Goal: Transaction & Acquisition: Purchase product/service

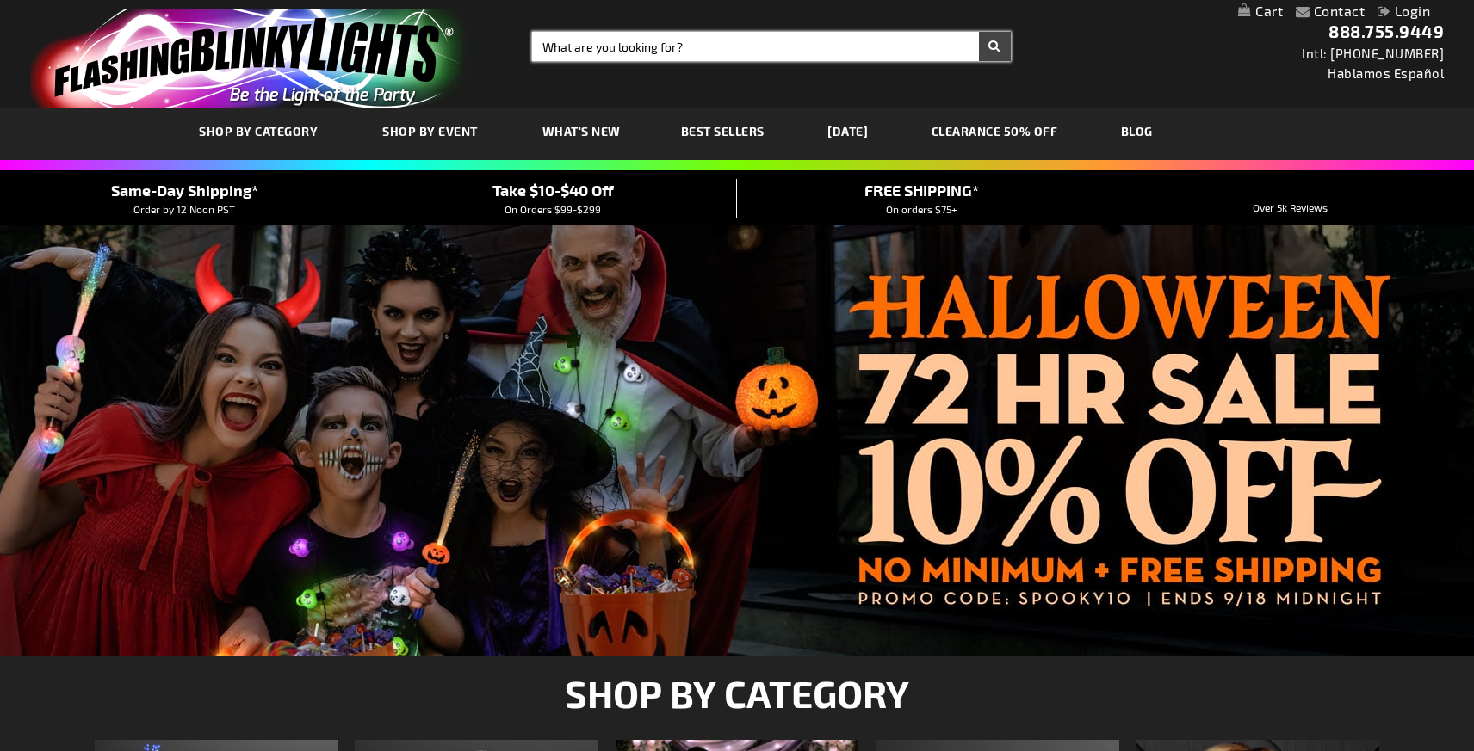
click at [612, 40] on input "Search" at bounding box center [771, 46] width 478 height 29
type input "snowflake"
click at [979, 32] on button "Search" at bounding box center [995, 46] width 32 height 29
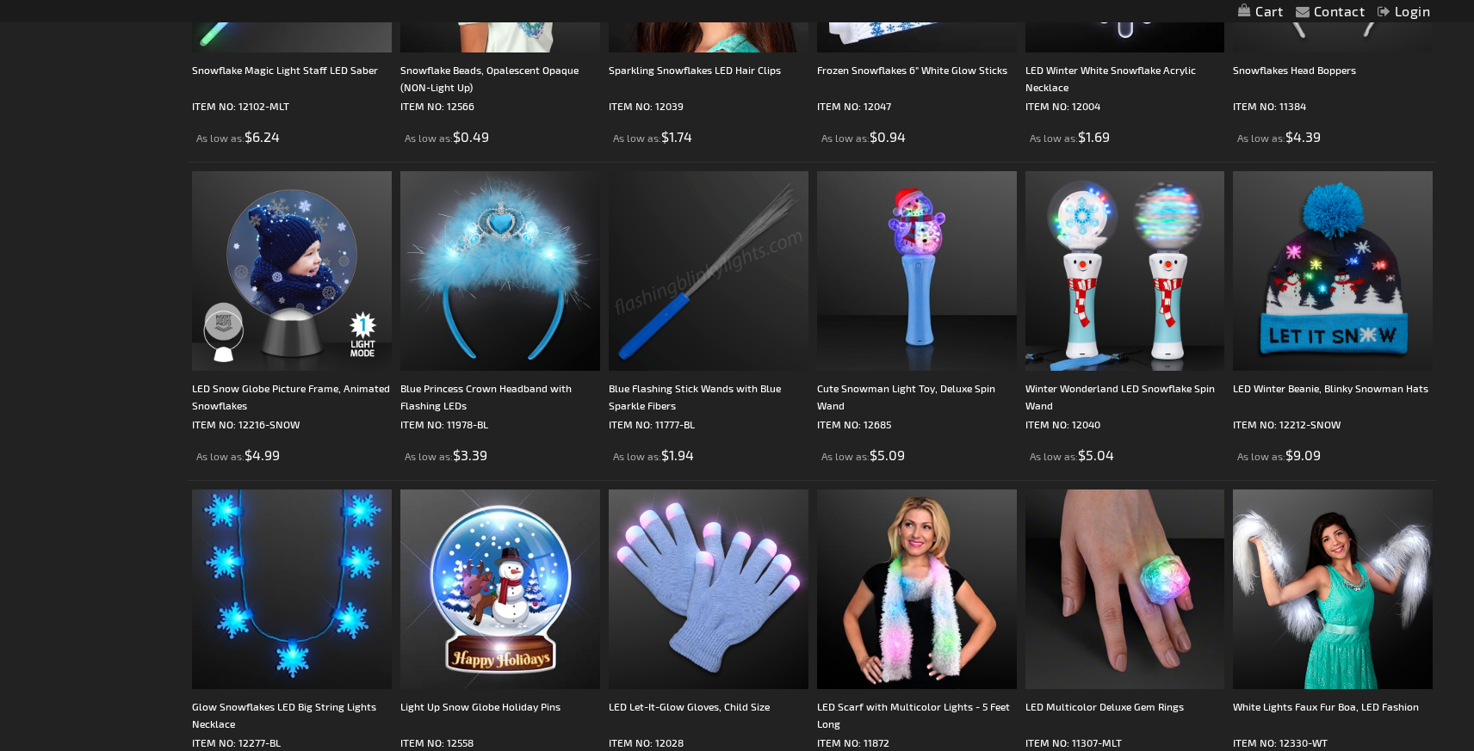
scroll to position [905, 0]
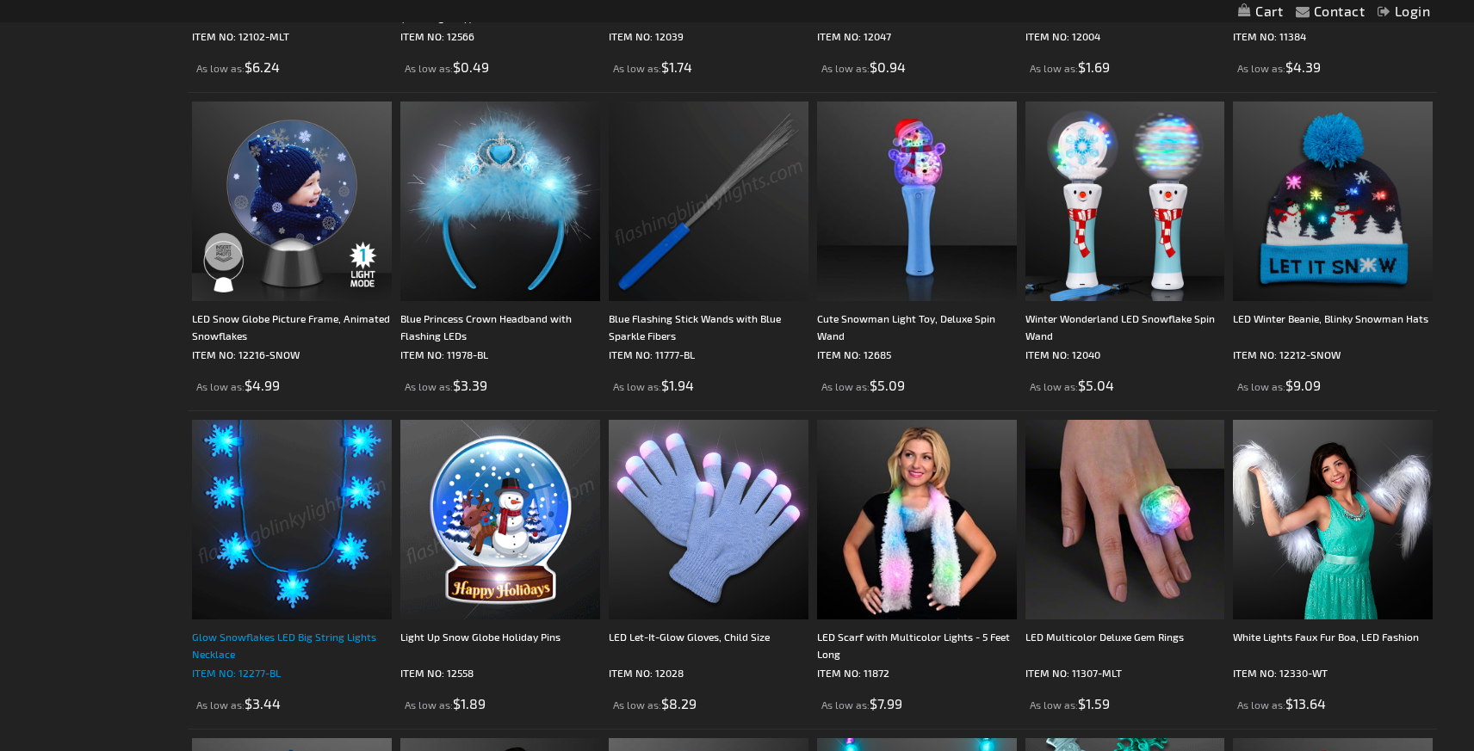
click at [240, 637] on div "Glow Snowflakes LED Big String Lights Necklace" at bounding box center [292, 645] width 200 height 34
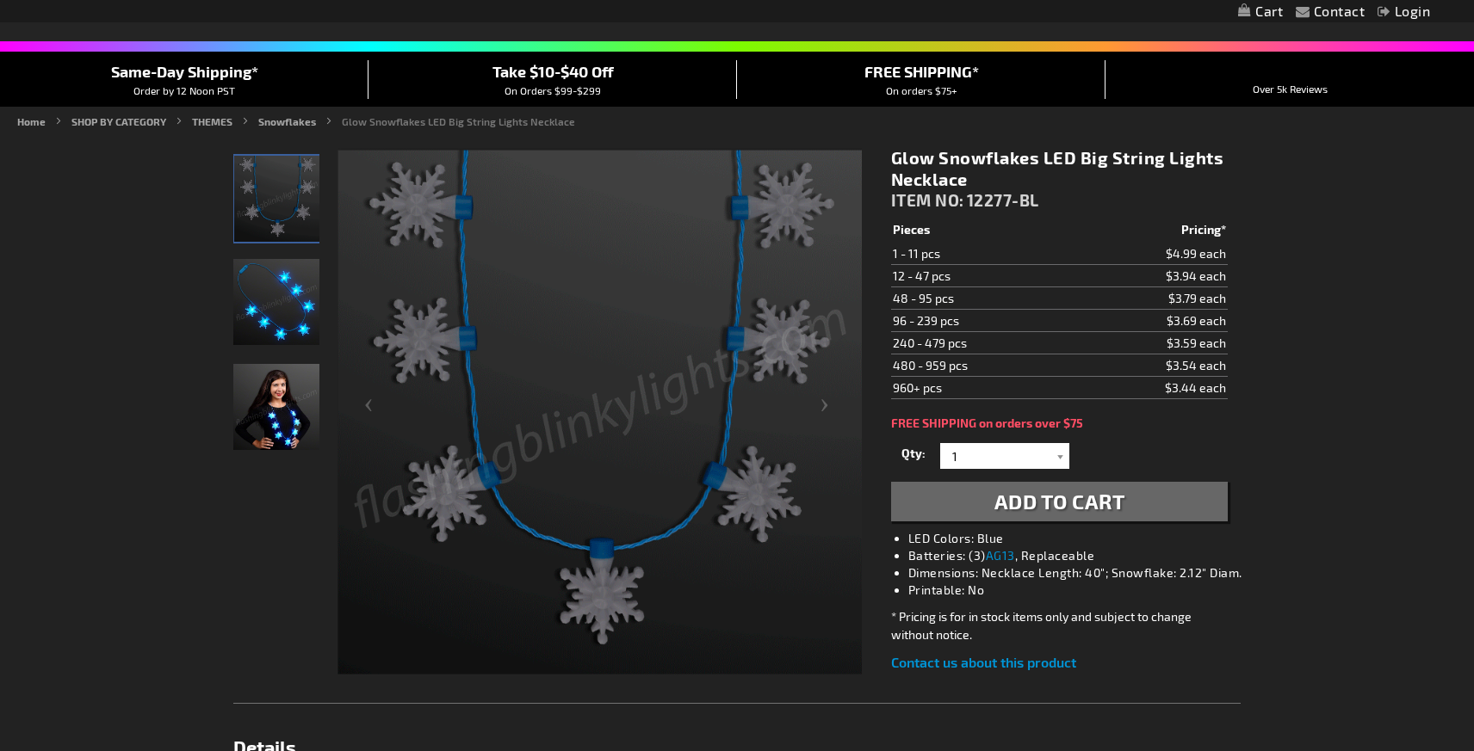
scroll to position [140, 0]
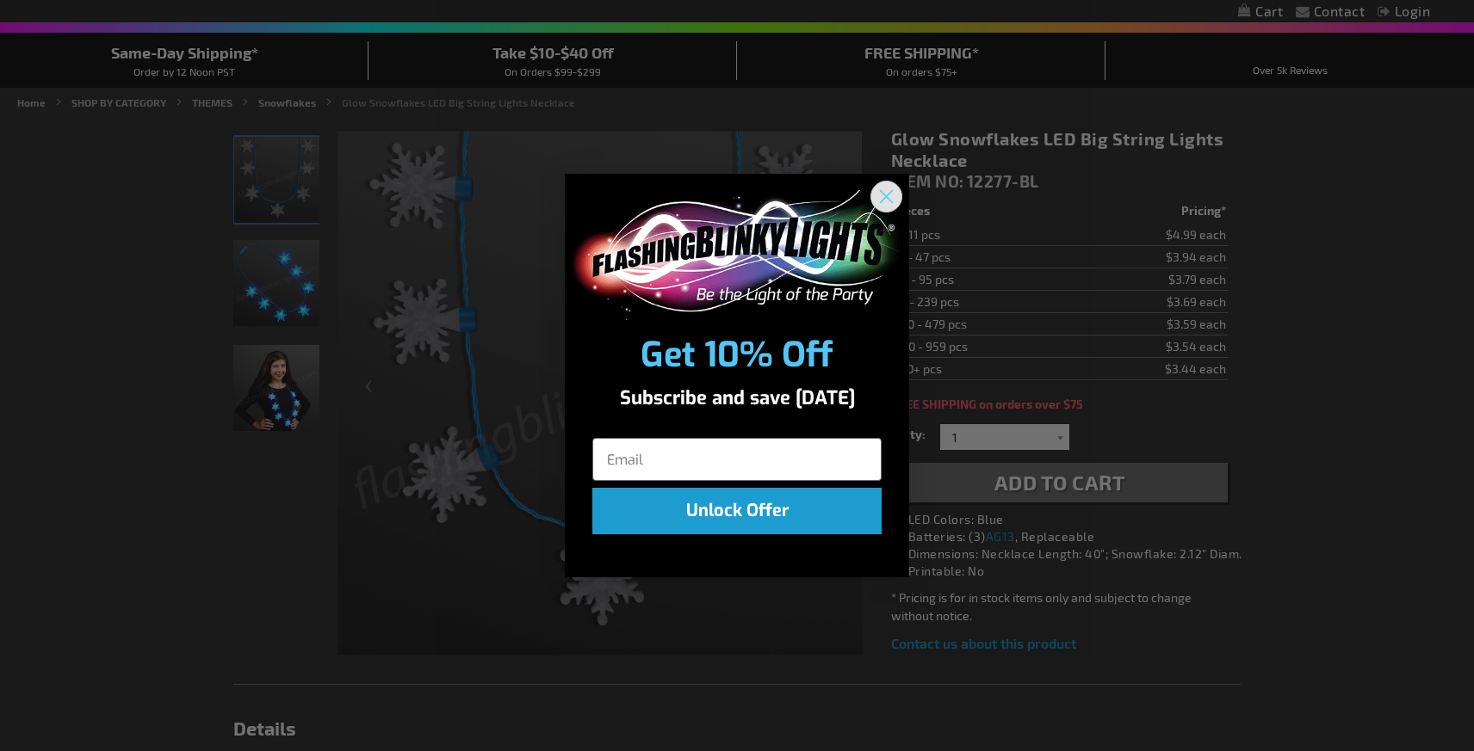
click at [889, 200] on icon "Close dialog" at bounding box center [887, 197] width 12 height 12
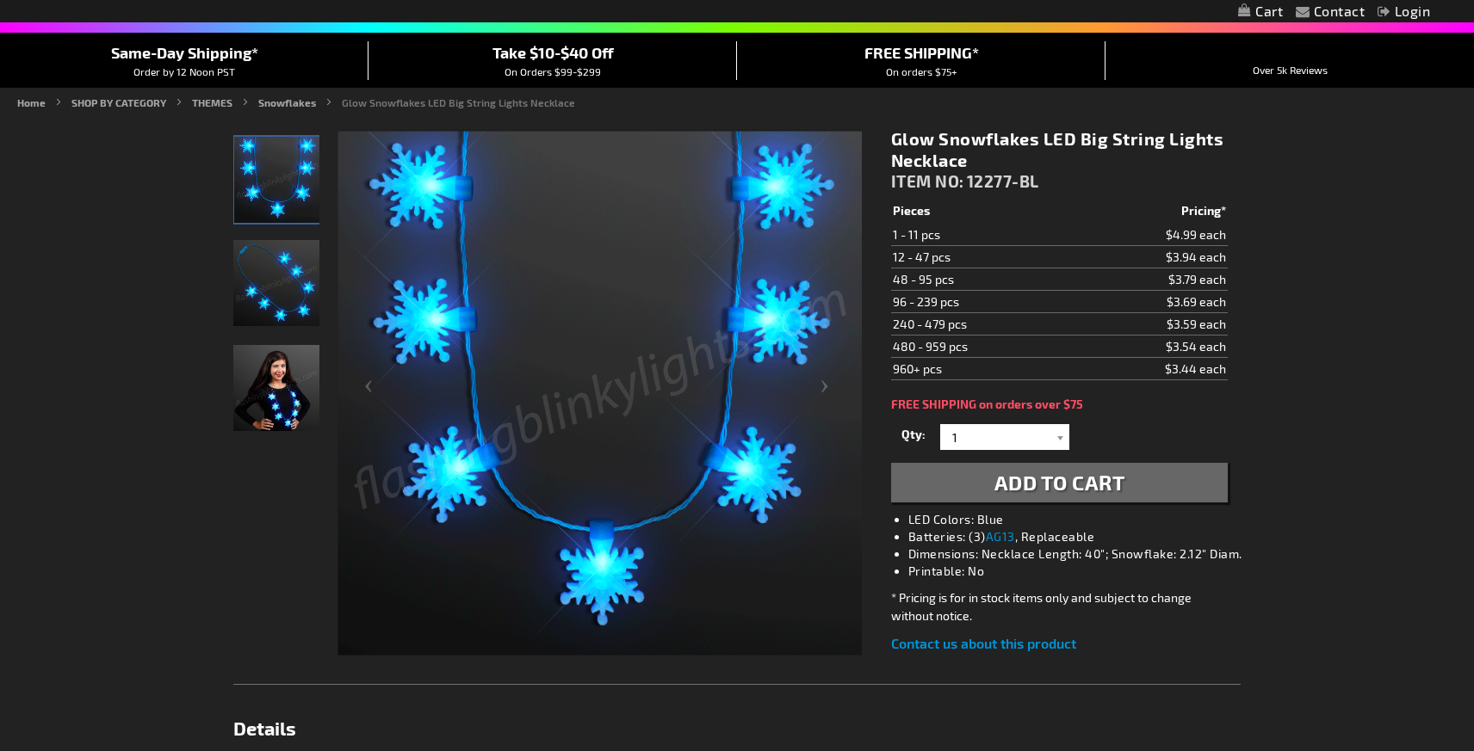
click at [268, 281] on img "Light Up Charm Snowflake LED Necklace" at bounding box center [276, 283] width 86 height 86
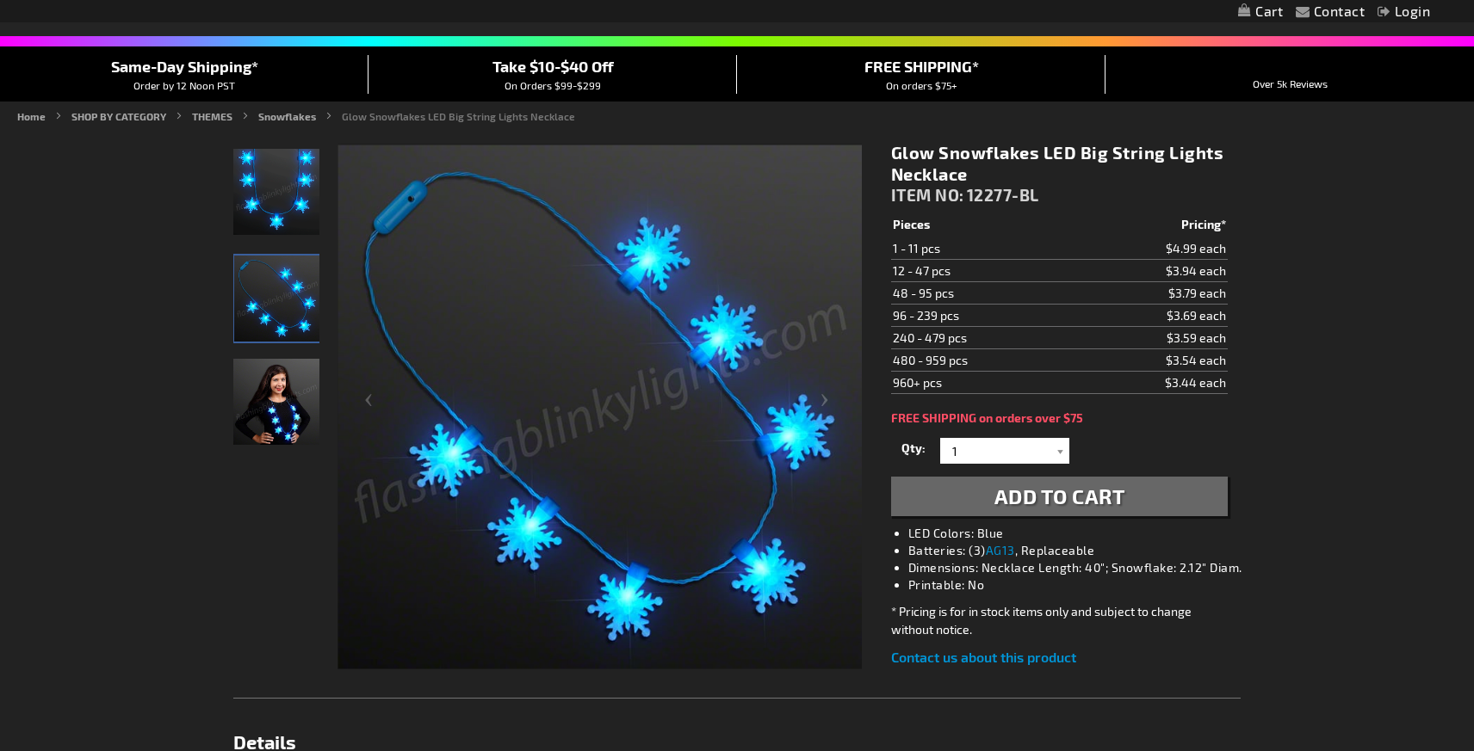
scroll to position [0, 0]
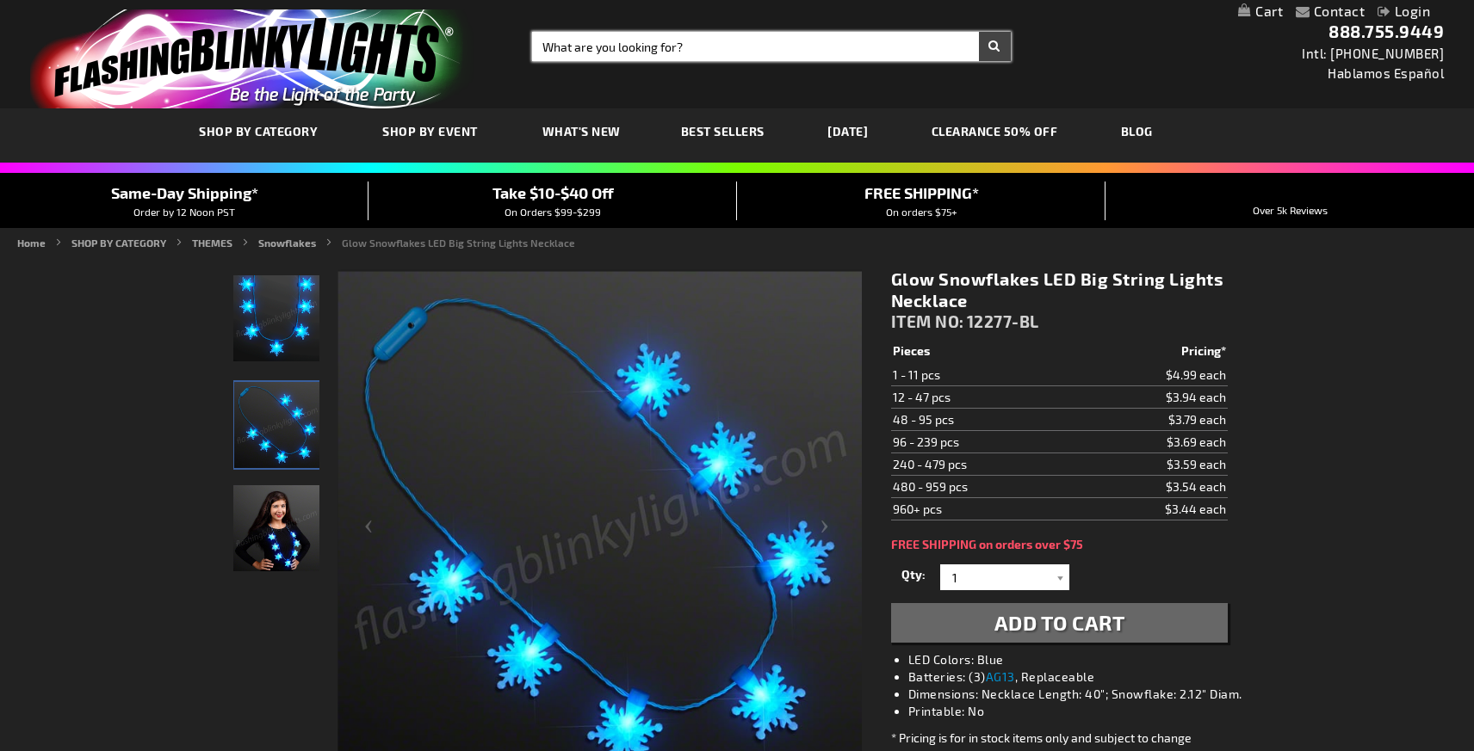
click at [584, 40] on input "Search" at bounding box center [771, 46] width 478 height 29
type input "t"
type input "christmas tree wand"
click at [979, 32] on button "Search" at bounding box center [995, 46] width 32 height 29
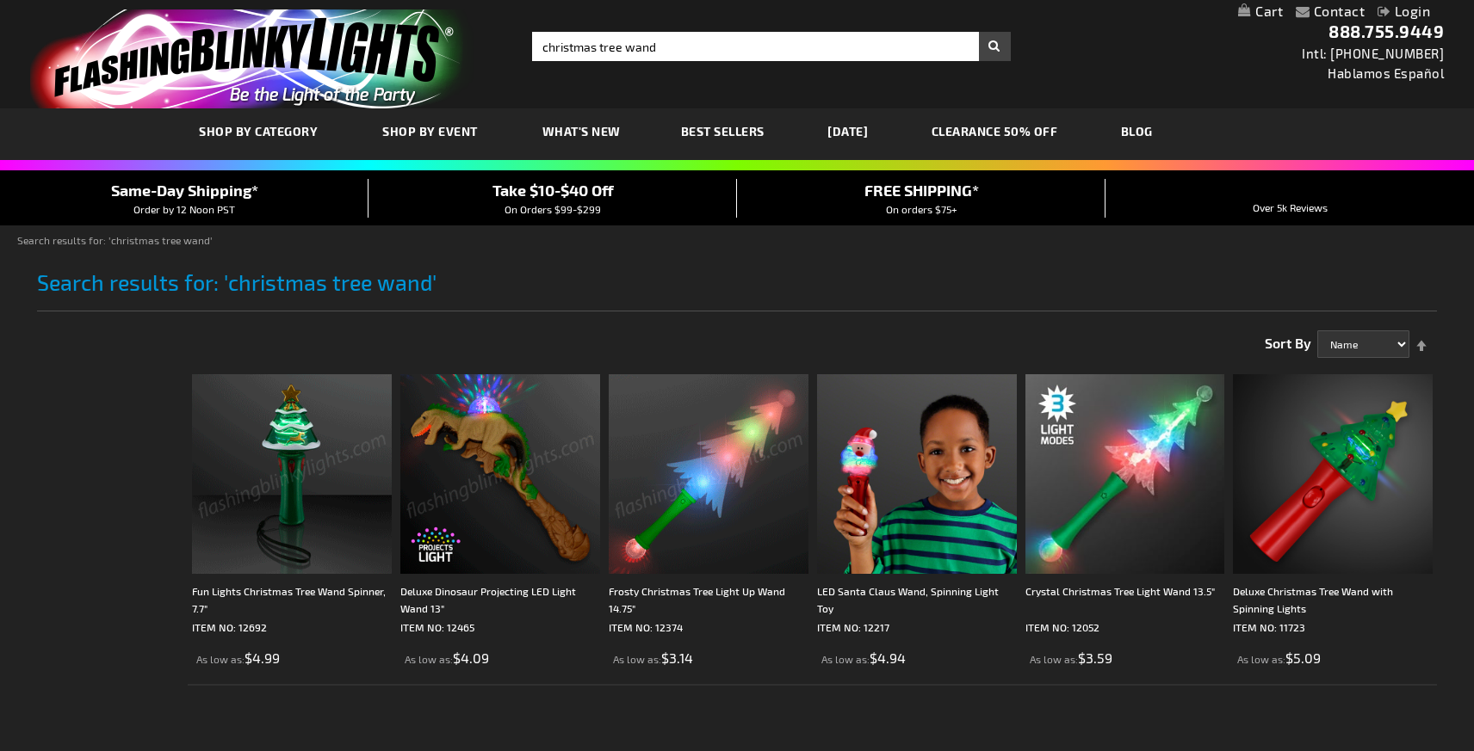
click at [670, 451] on img at bounding box center [709, 474] width 200 height 200
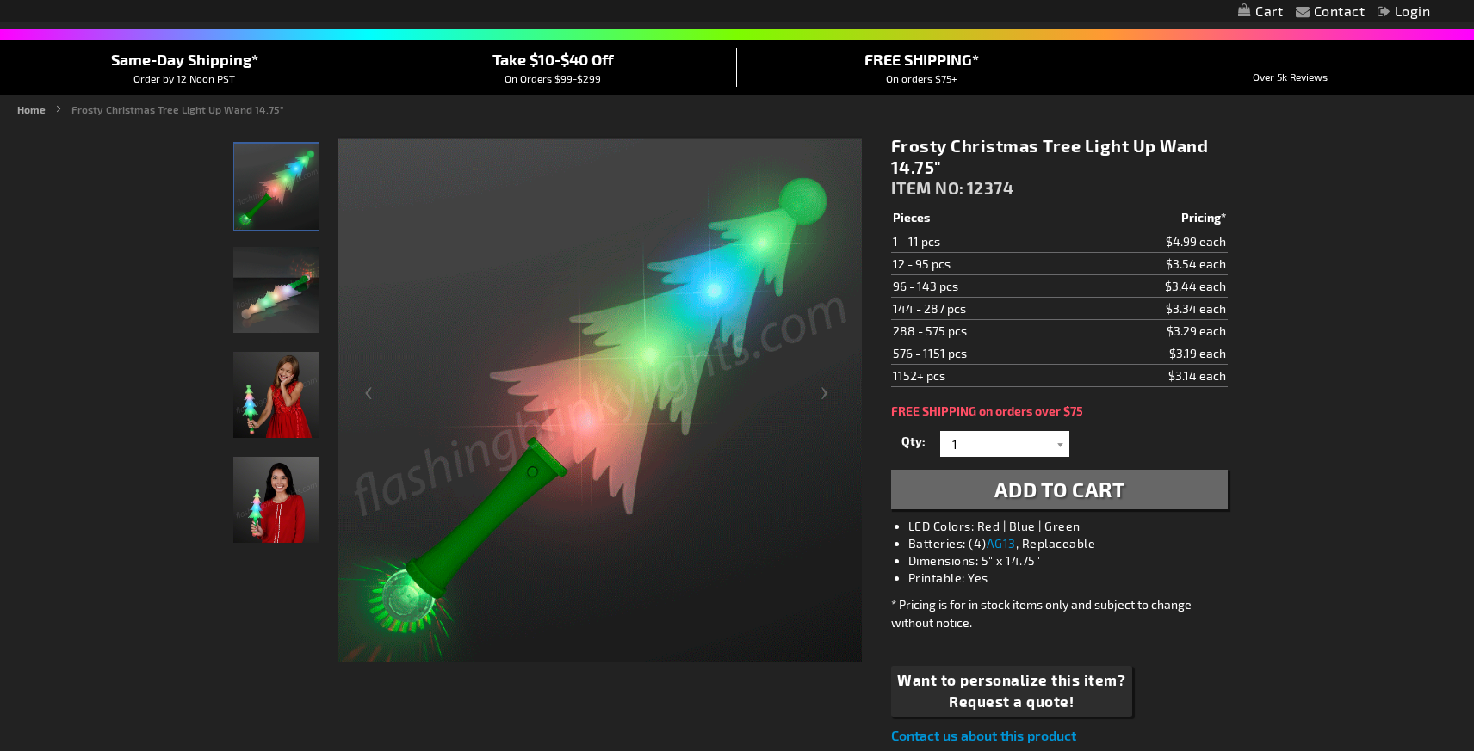
scroll to position [135, 0]
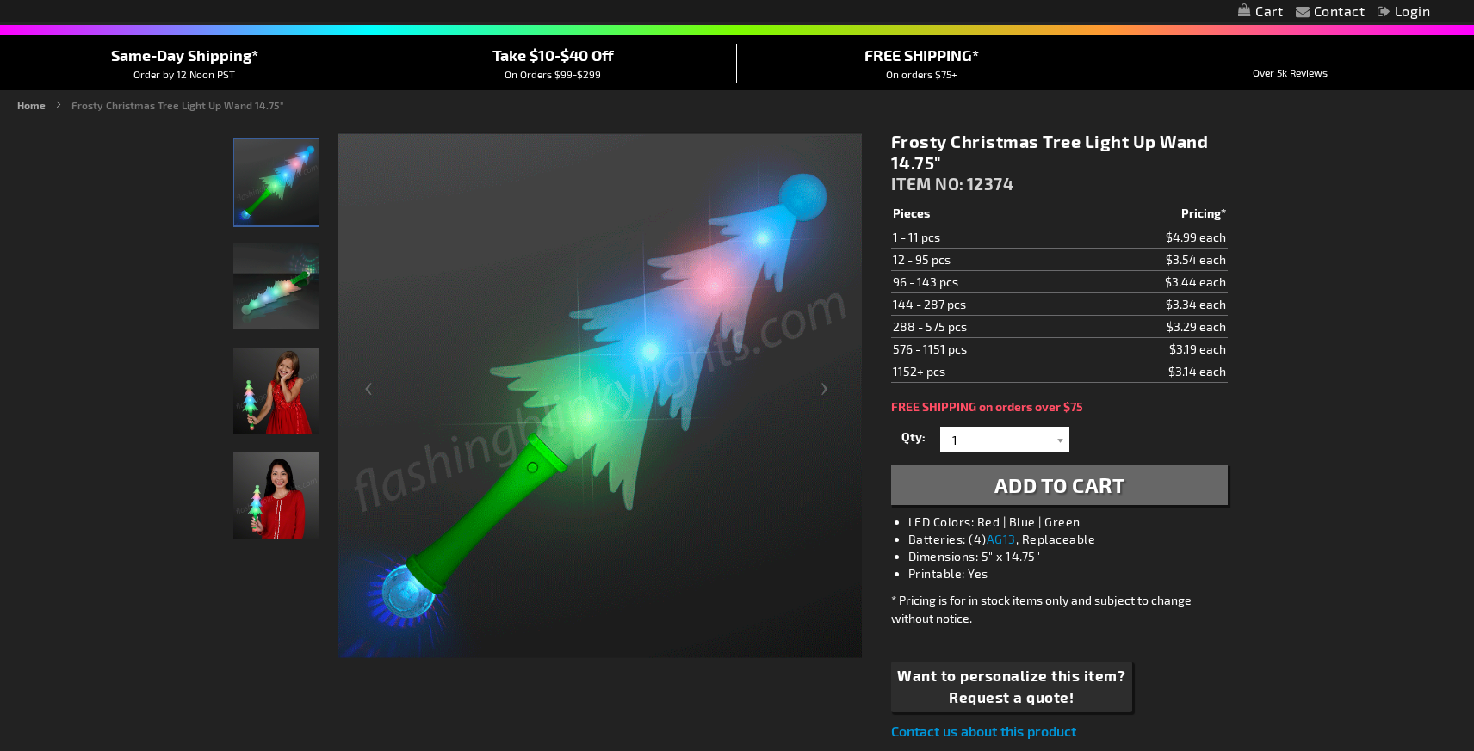
click at [527, 260] on img at bounding box center [599, 396] width 524 height 524
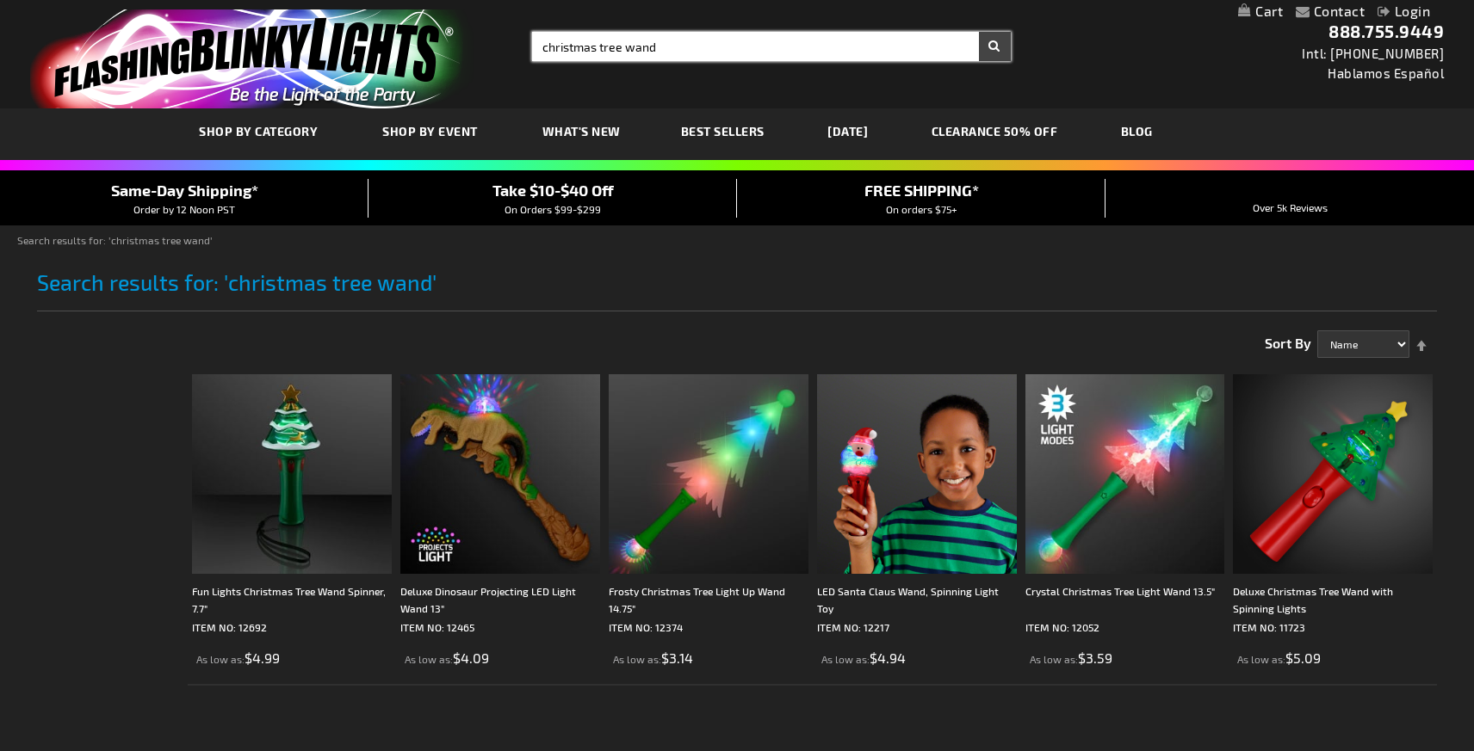
drag, startPoint x: 679, startPoint y: 47, endPoint x: 326, endPoint y: 36, distance: 353.1
click at [326, 37] on div "Toggle Nav Search Search christmas tree wand × Search 888.755.9449 Intl: 818-75…" at bounding box center [737, 54] width 1474 height 108
type input "snowflake"
click at [979, 32] on button "Search" at bounding box center [995, 46] width 32 height 29
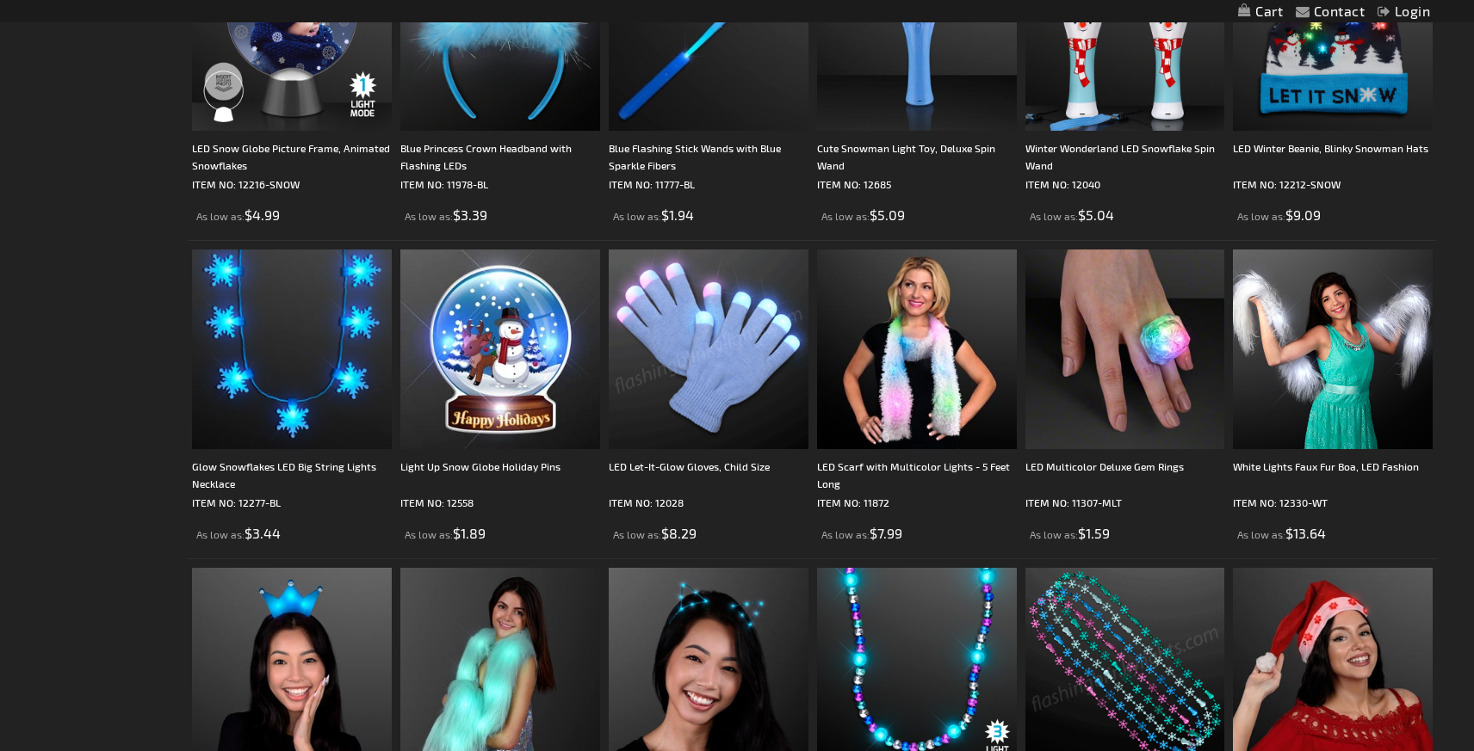
scroll to position [1097, 0]
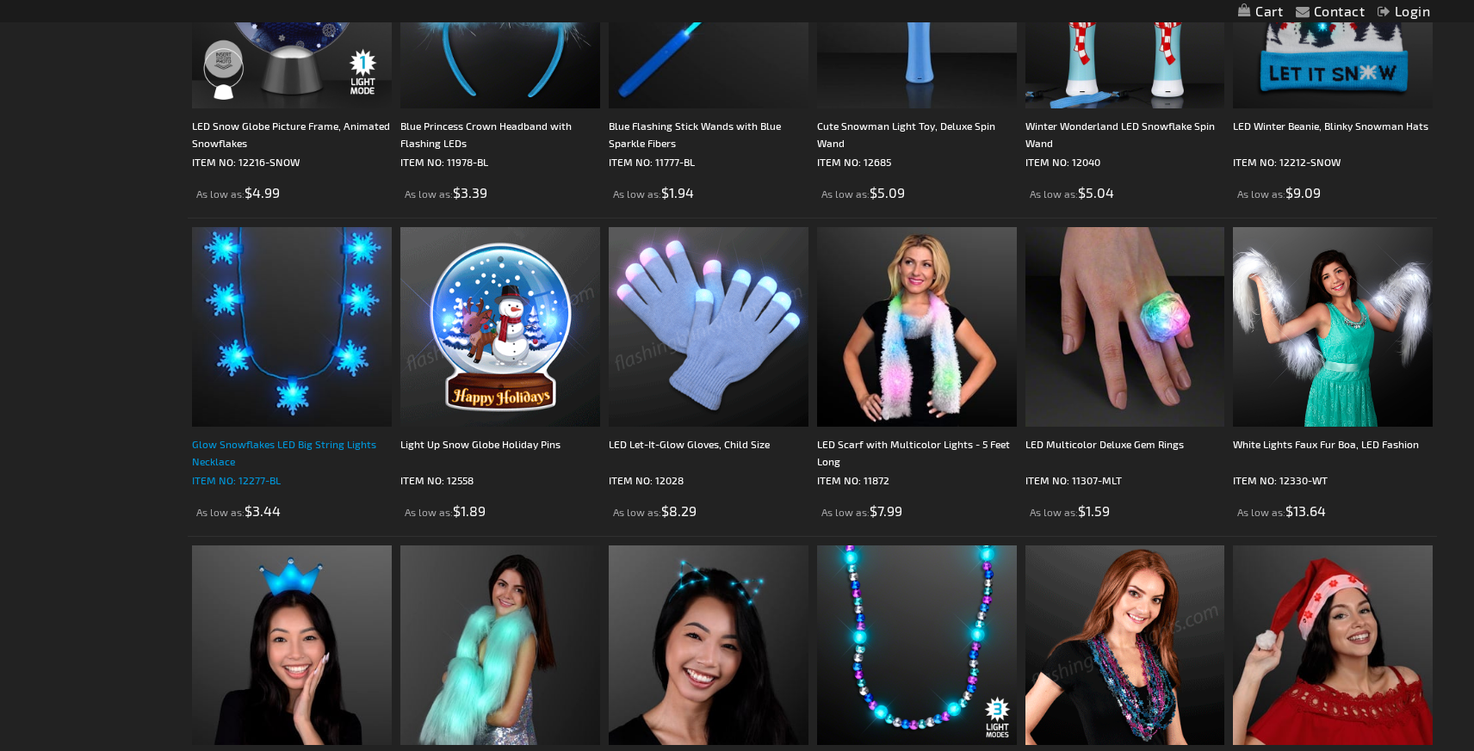
click at [242, 447] on div "Glow Snowflakes LED Big String Lights Necklace" at bounding box center [292, 453] width 200 height 34
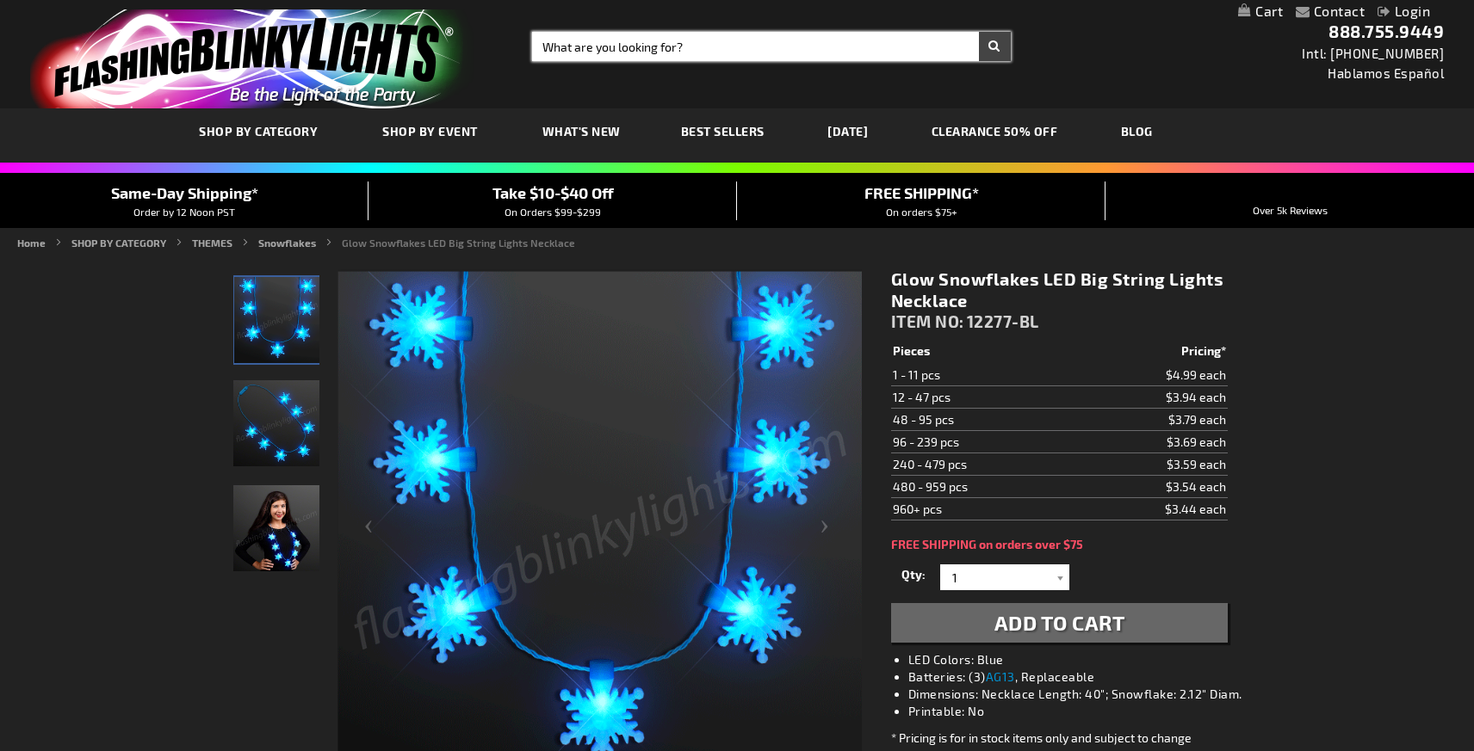
click at [598, 50] on input "Search" at bounding box center [771, 46] width 478 height 29
